Goal: Information Seeking & Learning: Check status

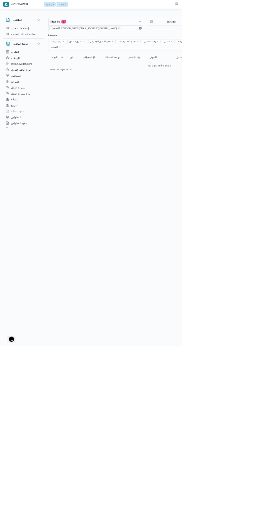
click at [177, 42] on icon "remove selected entity" at bounding box center [178, 42] width 2 height 2
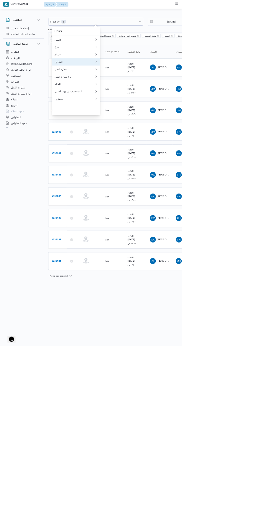
click at [122, 95] on div "المقاول" at bounding box center [112, 93] width 60 height 4
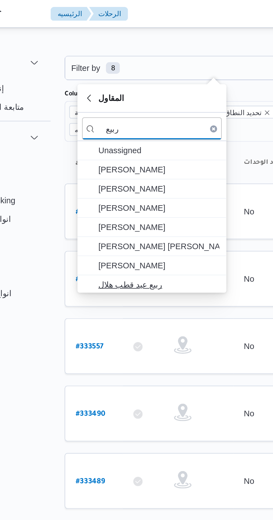
type input "ربيع"
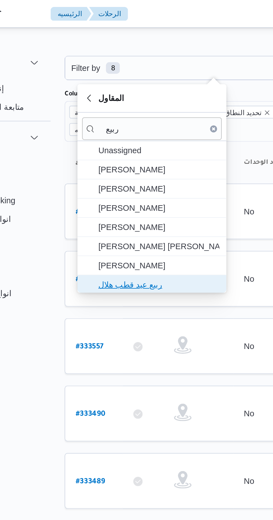
click at [123, 136] on span "ربيع عيد قطب هلال" at bounding box center [117, 136] width 58 height 7
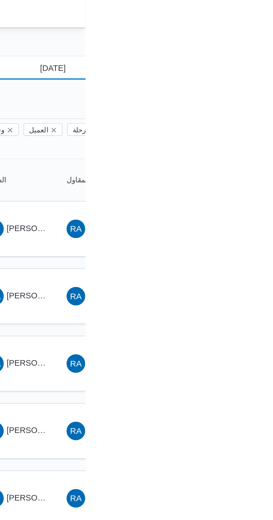
click at [254, 31] on input "[DATE]" at bounding box center [253, 32] width 63 height 11
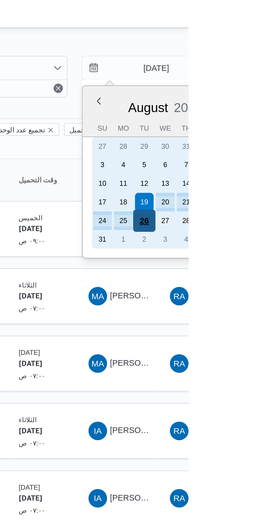
click at [252, 105] on div "26" at bounding box center [251, 105] width 11 height 11
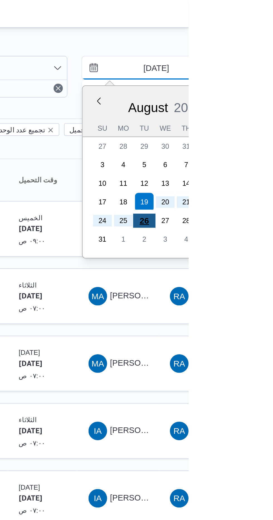
type input "[DATE]"
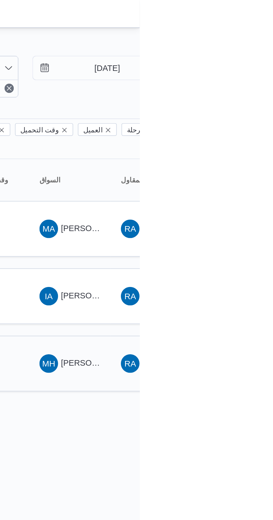
click at [240, 172] on span "[PERSON_NAME] [PERSON_NAME]" at bounding box center [267, 174] width 65 height 4
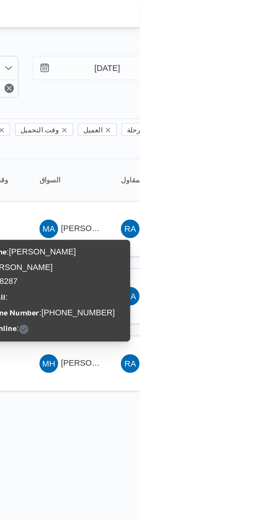
click at [259, 196] on div "Filter by 1 المقاول: ربيع عيد قطب هلال 26/8/2025 → 26/8/2025 Group By Columns ر…" at bounding box center [133, 110] width 273 height 192
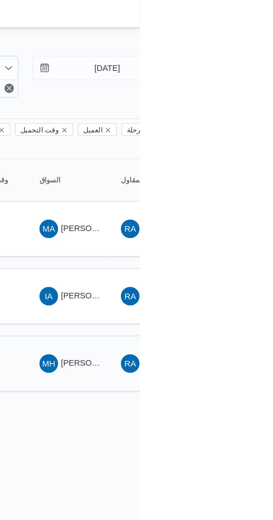
click at [238, 172] on span "[PERSON_NAME] [PERSON_NAME]" at bounding box center [267, 174] width 65 height 4
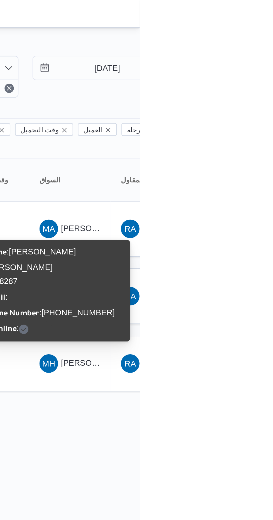
click at [246, 132] on div "Name : مصطفي حسن عبدالرسول احمد Id : 18287 Email : Phone Number : +201017685115…" at bounding box center [232, 139] width 67 height 44
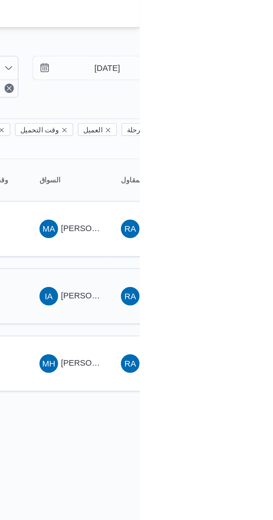
click at [246, 139] on span "ابراهيم عاطف ابراهيم الابيدي" at bounding box center [251, 141] width 32 height 4
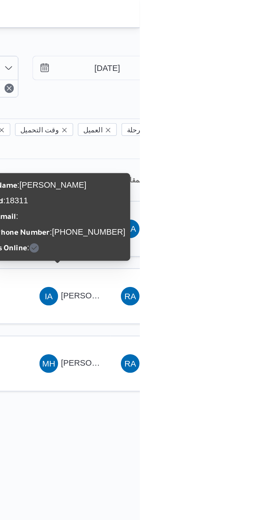
click at [272, 112] on td "المقاول RA ربيع عيد قطب هلال" at bounding box center [278, 109] width 39 height 27
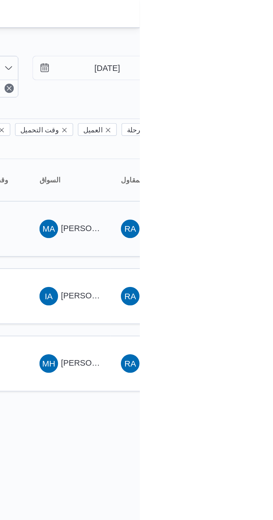
click at [246, 107] on span "[PERSON_NAME] [PERSON_NAME]" at bounding box center [267, 109] width 65 height 4
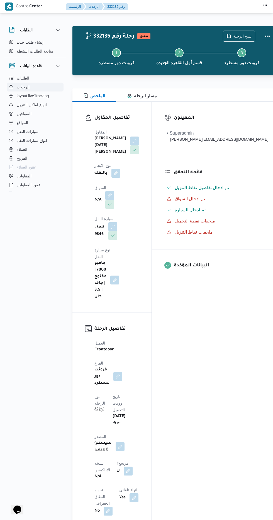
click at [19, 87] on span "الرحلات" at bounding box center [23, 87] width 13 height 7
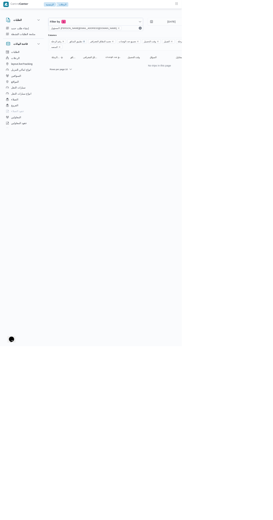
click at [124, 62] on icon "Remove تطبيق السائق from selection in this group" at bounding box center [125, 62] width 3 height 3
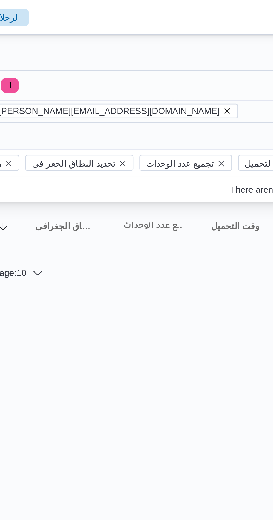
click at [177, 41] on icon "remove selected entity" at bounding box center [178, 42] width 2 height 2
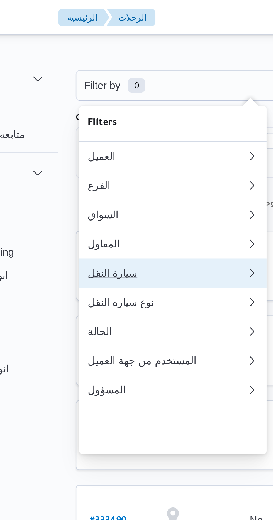
click at [84, 106] on div "سيارة النقل" at bounding box center [107, 104] width 60 height 4
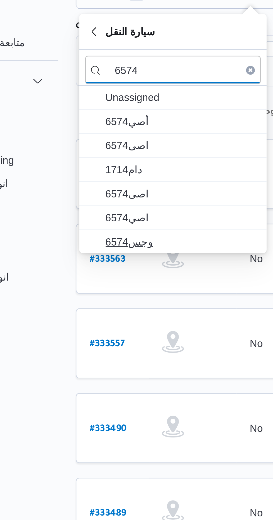
type input "6574"
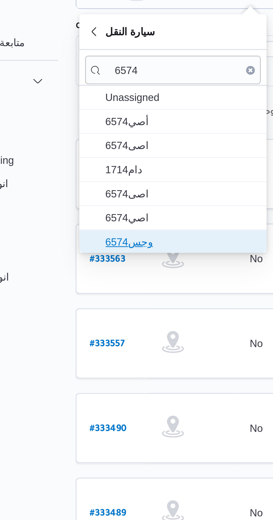
click at [87, 125] on span "وجس6574" at bounding box center [113, 127] width 58 height 7
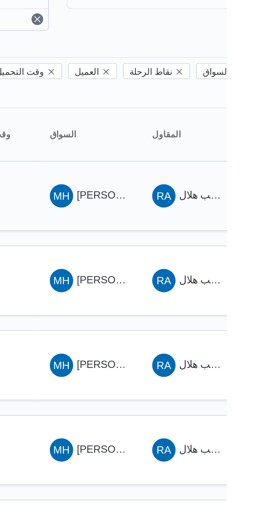
click at [219, 105] on span "MH [PERSON_NAME] [PERSON_NAME]" at bounding box center [219, 109] width 29 height 9
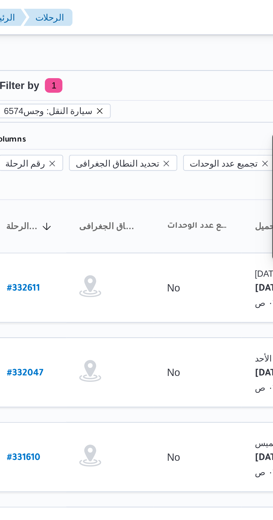
click at [112, 42] on icon "remove selected entity" at bounding box center [113, 42] width 2 height 2
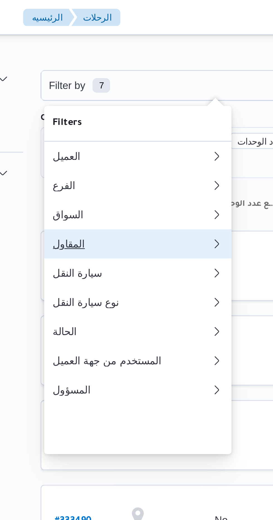
click at [86, 95] on div "المقاول" at bounding box center [107, 93] width 60 height 4
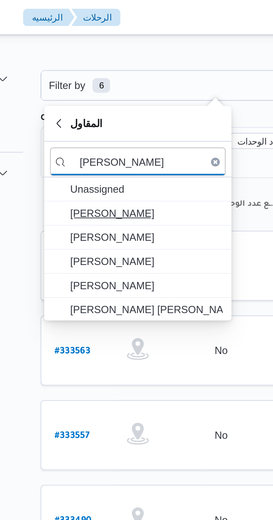
type input "[PERSON_NAME]"
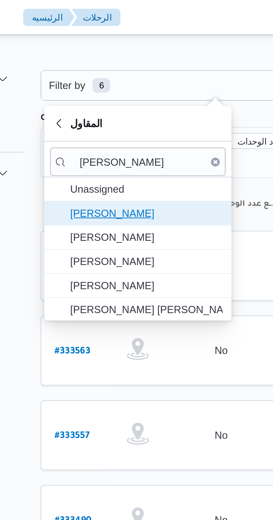
click at [88, 81] on span "[PERSON_NAME]" at bounding box center [113, 81] width 58 height 7
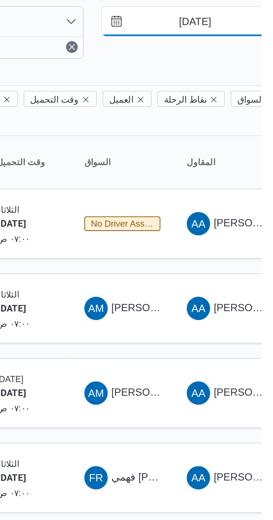
click at [235, 34] on input "[DATE]" at bounding box center [243, 32] width 63 height 11
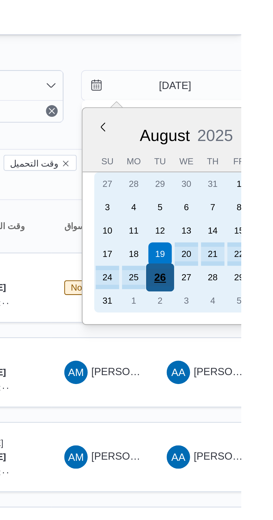
click at [242, 106] on div "26" at bounding box center [241, 105] width 11 height 11
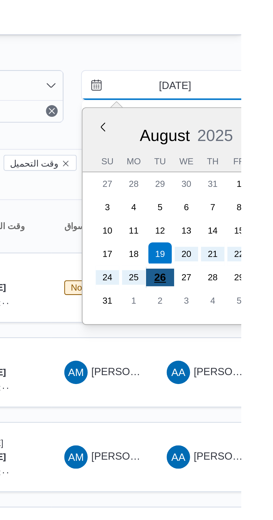
type input "[DATE]"
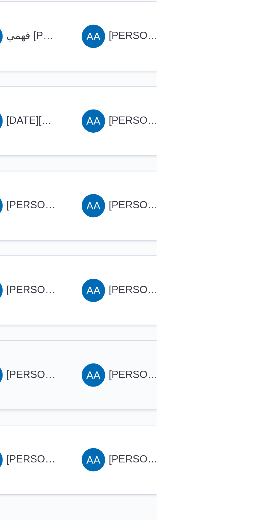
click at [231, 301] on span "[PERSON_NAME]" at bounding box center [232, 303] width 32 height 4
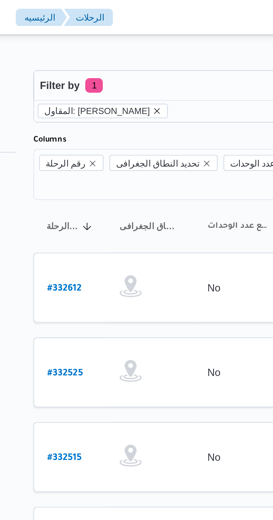
click at [121, 43] on icon "remove selected entity" at bounding box center [119, 42] width 2 height 2
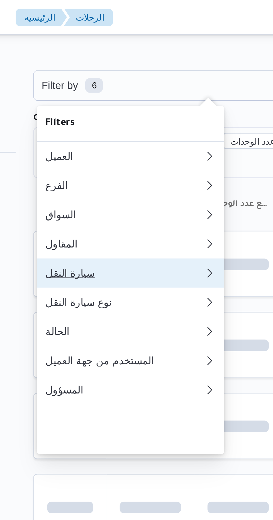
click at [100, 106] on div "سيارة النقل" at bounding box center [106, 104] width 58 height 4
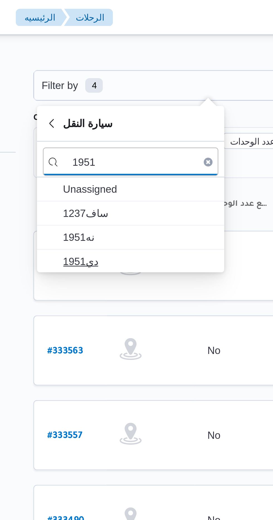
type input "1951"
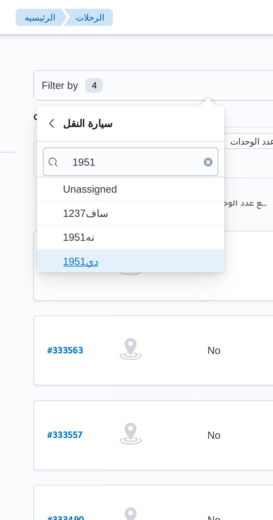
click at [112, 100] on span "دي1951" at bounding box center [113, 99] width 58 height 7
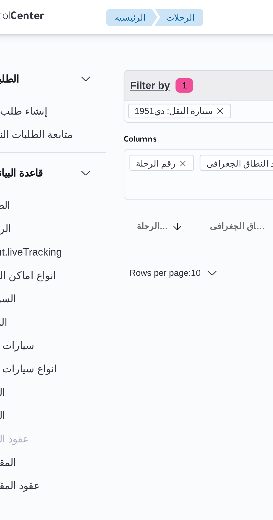
click at [115, 31] on span "Filter by 1" at bounding box center [139, 32] width 132 height 11
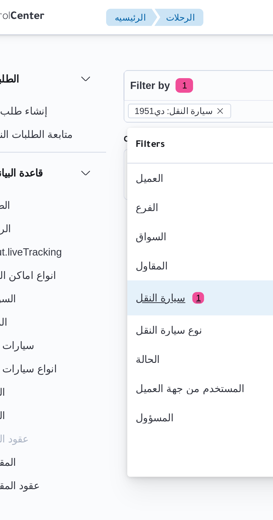
click at [108, 116] on div "سيارة النقل 1" at bounding box center [100, 113] width 47 height 4
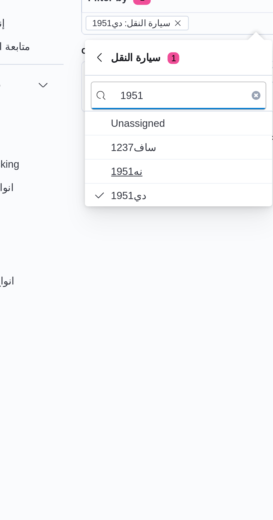
type input "1951"
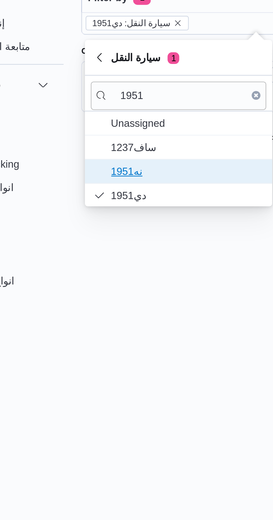
click at [115, 96] on span "نه1951" at bounding box center [113, 98] width 58 height 7
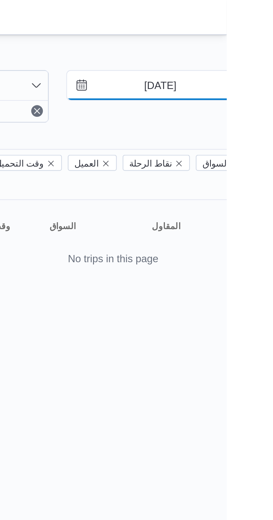
click at [244, 33] on input "[DATE]" at bounding box center [243, 32] width 63 height 11
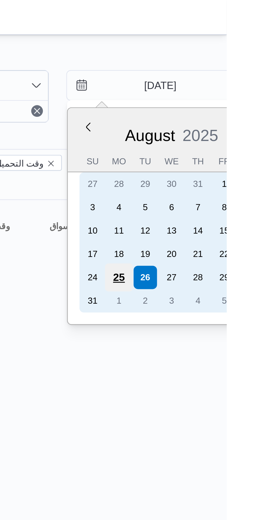
click at [234, 104] on div "25" at bounding box center [231, 105] width 11 height 11
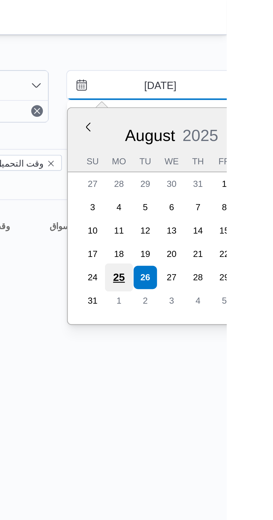
type input "[DATE]"
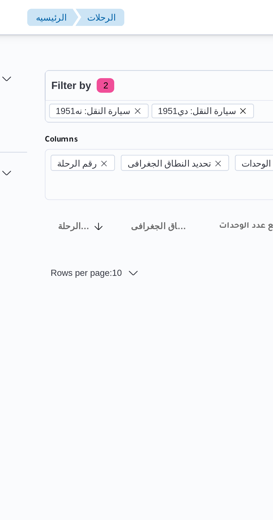
click at [147, 42] on icon "remove selected entity" at bounding box center [148, 42] width 2 height 2
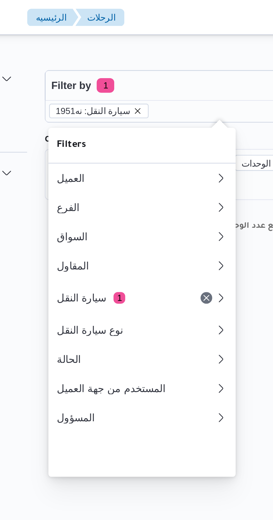
click at [107, 42] on icon "remove selected entity" at bounding box center [108, 42] width 2 height 2
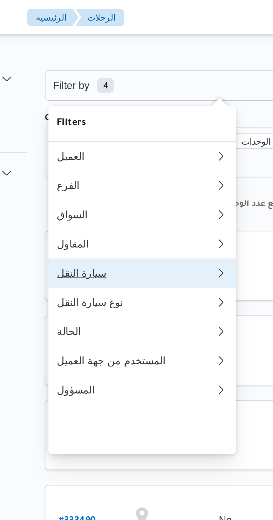
click at [107, 106] on div "سيارة النقل" at bounding box center [106, 104] width 58 height 4
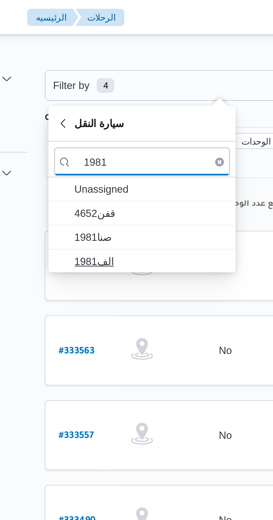
type input "1981"
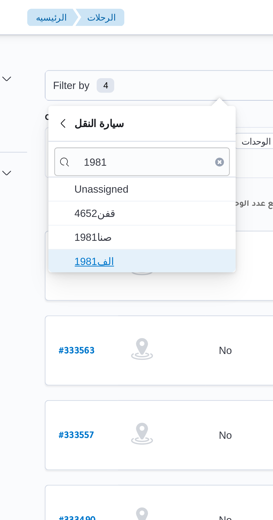
click at [112, 98] on span "الف1981" at bounding box center [113, 99] width 58 height 7
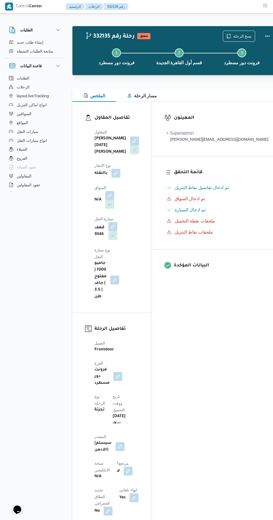
scroll to position [1, 0]
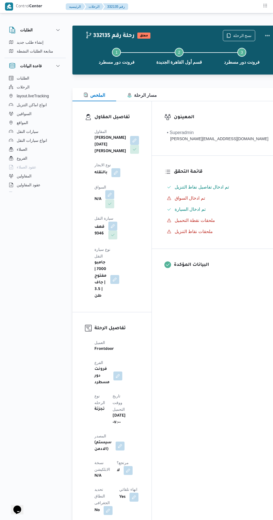
click at [110, 190] on button "button" at bounding box center [109, 194] width 9 height 9
click at [88, 221] on div "Search" at bounding box center [93, 217] width 42 height 11
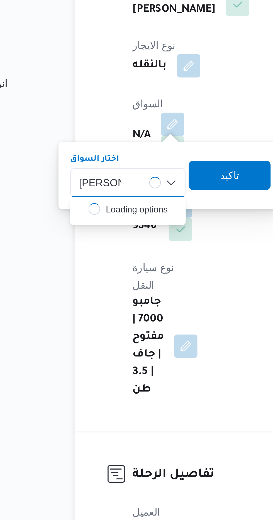
scroll to position [39, 0]
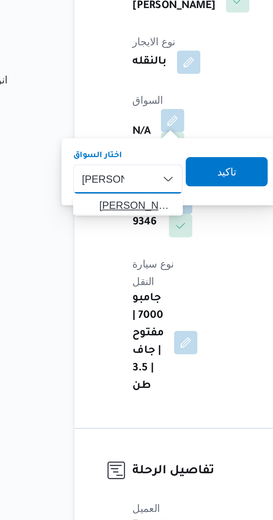
type input "[PERSON_NAME]"
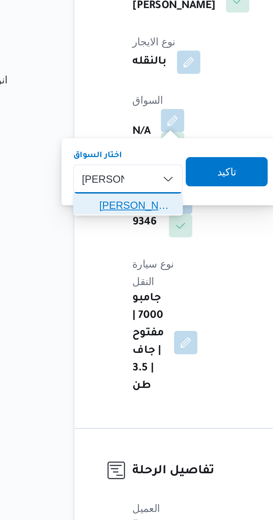
click at [100, 187] on span "حسن على السيد عبدالرحمن" at bounding box center [96, 188] width 28 height 7
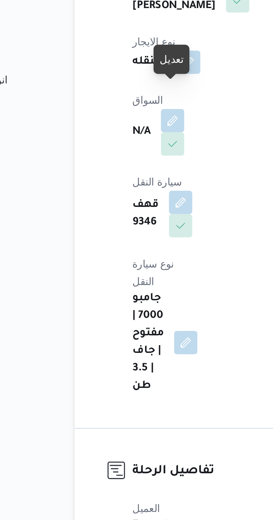
scroll to position [0, 0]
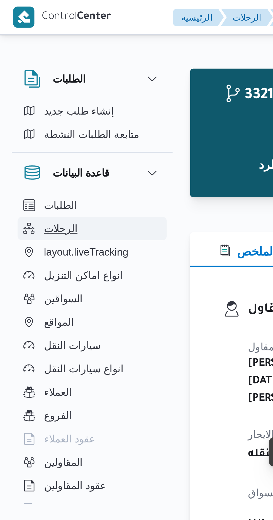
click at [29, 85] on button "الرحلات" at bounding box center [35, 87] width 57 height 9
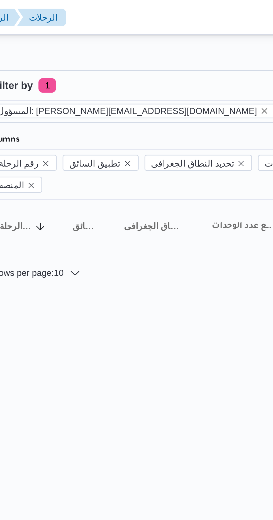
click at [177, 42] on icon "remove selected entity" at bounding box center [178, 42] width 2 height 2
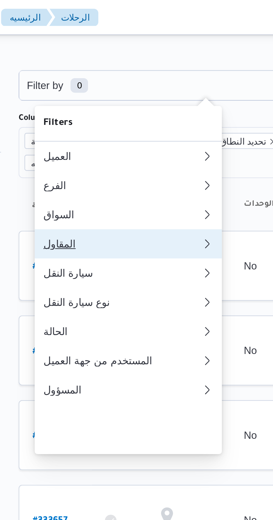
click at [113, 95] on div "المقاول" at bounding box center [112, 93] width 60 height 4
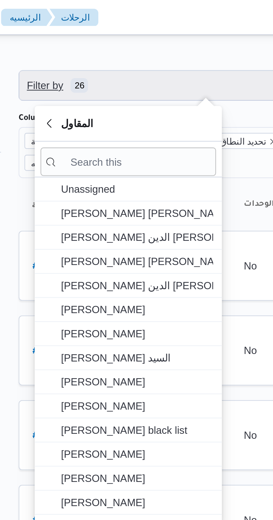
click at [136, 28] on span "Filter by 26" at bounding box center [144, 32] width 142 height 11
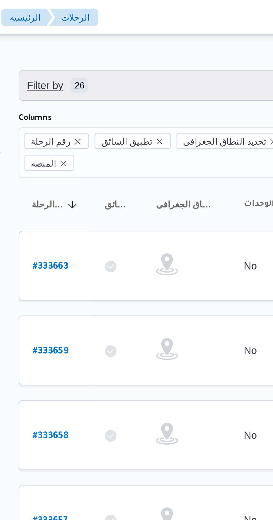
click at [130, 34] on span "Filter by 26" at bounding box center [144, 32] width 142 height 11
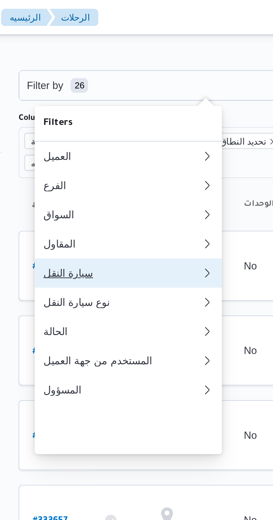
click at [112, 106] on div "سيارة النقل" at bounding box center [112, 104] width 60 height 4
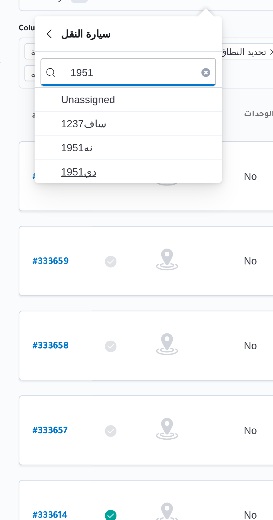
type input "1951"
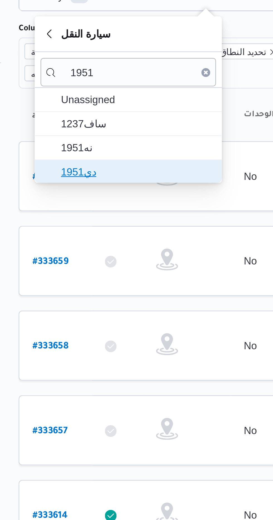
click at [119, 98] on span "دي1951" at bounding box center [117, 99] width 58 height 7
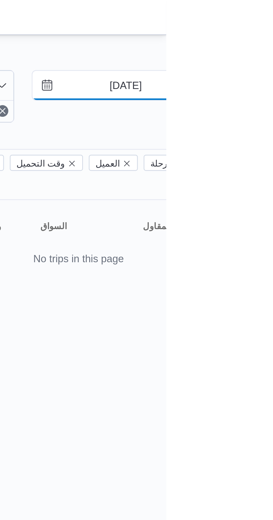
click at [255, 31] on input "[DATE]" at bounding box center [253, 32] width 63 height 11
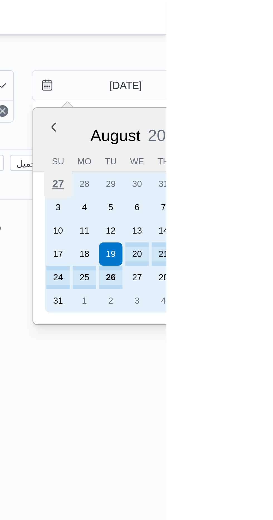
click at [230, 70] on div "27" at bounding box center [231, 70] width 11 height 11
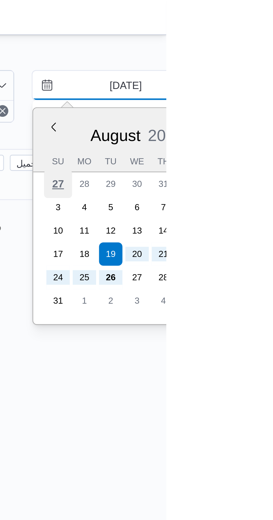
type input "27/7/2025"
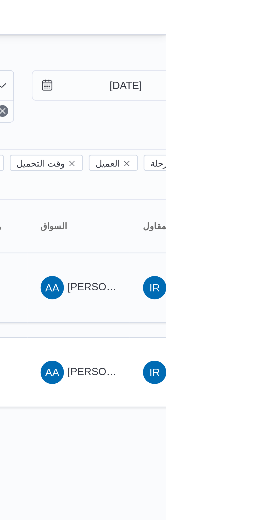
click at [238, 105] on span "AA عبدالخالق عبدالباقي محمود عبدالباقي عبدالخالق" at bounding box center [239, 109] width 29 height 9
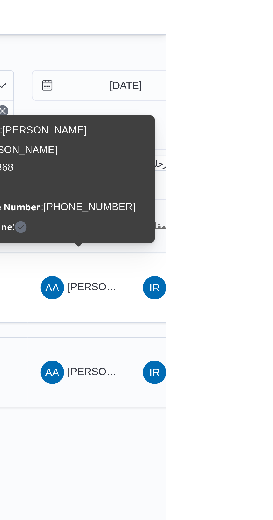
click at [239, 139] on span "عبدالخالق عبدالباقي محمود عبدالباقي عبدالخالق" at bounding box center [267, 141] width 65 height 4
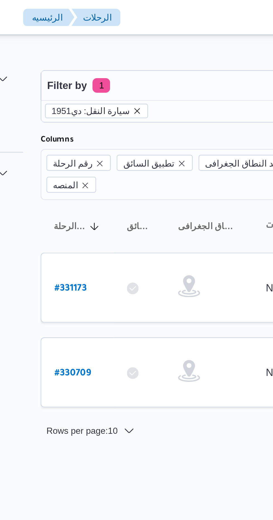
click at [107, 42] on icon "remove selected entity" at bounding box center [108, 42] width 3 height 3
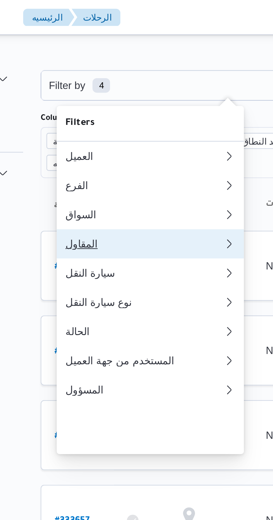
click at [115, 95] on div "المقاول" at bounding box center [112, 93] width 60 height 4
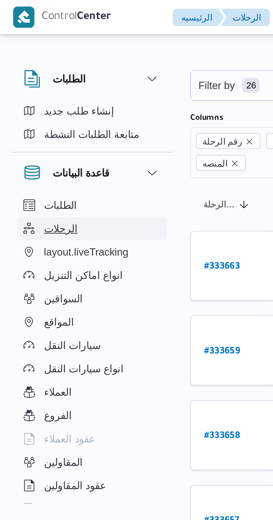
click at [25, 88] on span "الرحلات" at bounding box center [23, 87] width 13 height 7
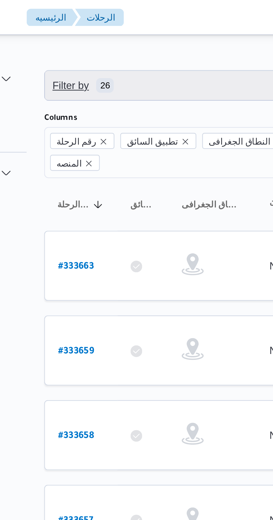
click at [127, 31] on span "Filter by 26" at bounding box center [144, 32] width 142 height 11
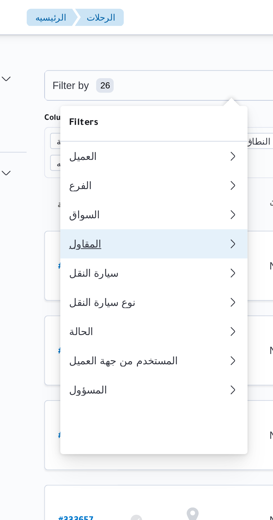
click at [118, 95] on div "المقاول" at bounding box center [112, 93] width 60 height 4
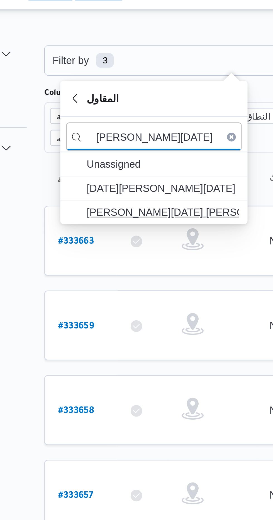
type input "ابراهيم رمضان"
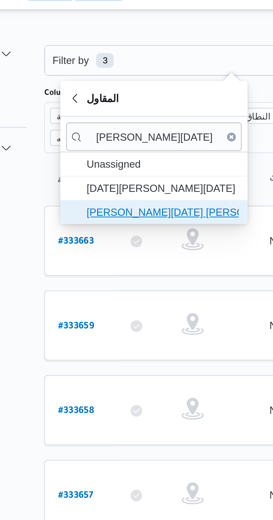
click at [127, 89] on span "[PERSON_NAME][DATE] [PERSON_NAME]" at bounding box center [117, 90] width 58 height 7
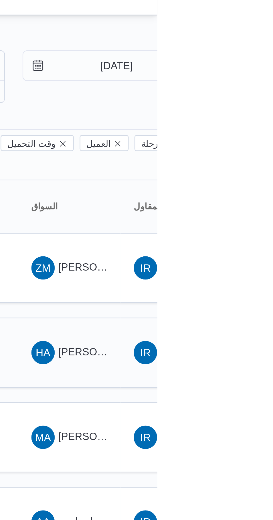
click at [245, 139] on span "حسن على السيد عبدالرحمن" at bounding box center [269, 141] width 69 height 4
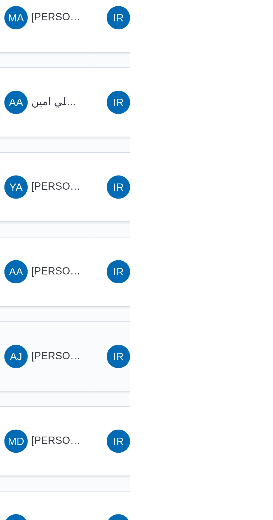
click at [241, 301] on span "احمد جمال محمد محمود الجيزاوي" at bounding box center [267, 303] width 65 height 4
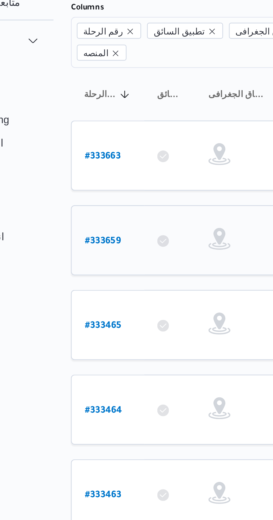
click at [85, 140] on b "# 333659" at bounding box center [85, 142] width 14 height 4
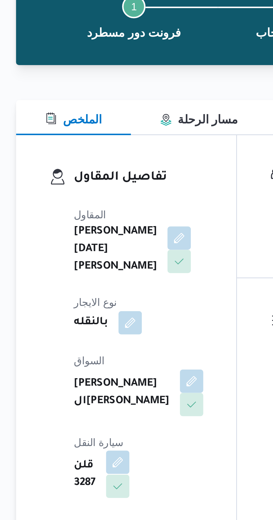
click at [115, 222] on button "button" at bounding box center [111, 226] width 9 height 9
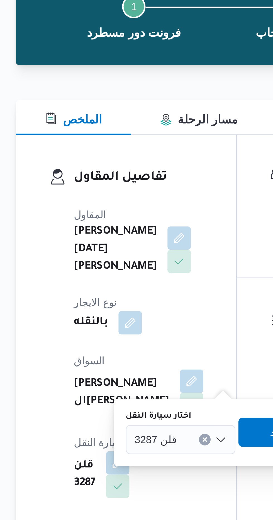
click at [141, 217] on div "قلن 3287" at bounding box center [135, 217] width 42 height 11
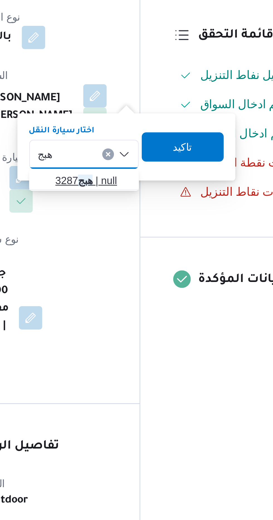
type input "هبج"
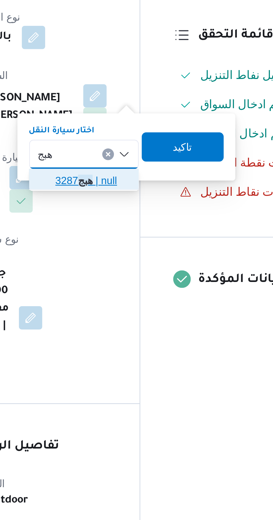
click at [137, 228] on mark "هبج" at bounding box center [136, 228] width 6 height 4
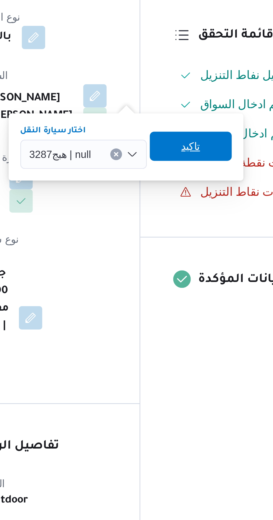
click at [179, 215] on span "تاكيد" at bounding box center [175, 214] width 7 height 7
